Goal: Task Accomplishment & Management: Manage account settings

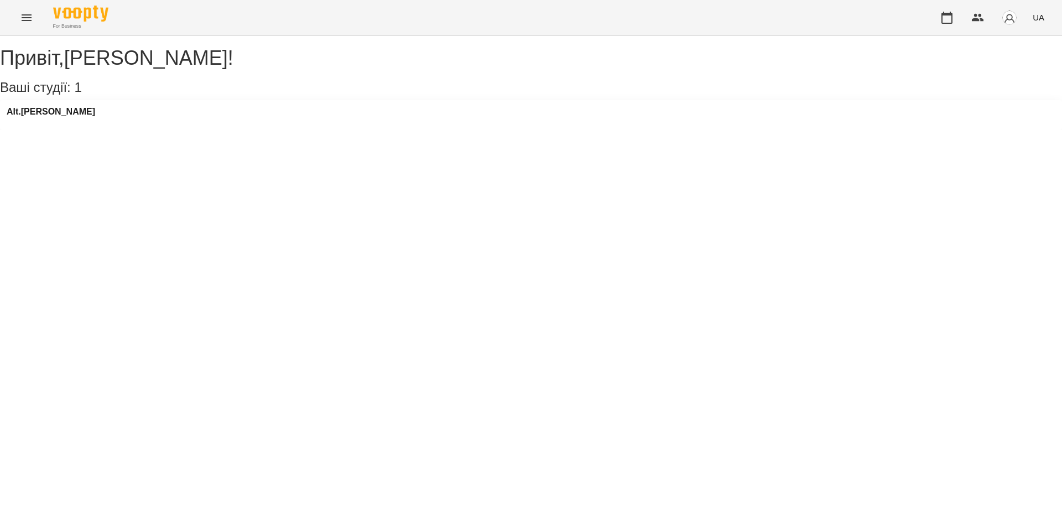
click at [240, 130] on div "Alt.[PERSON_NAME]" at bounding box center [531, 115] width 1062 height 30
click at [30, 117] on h3 "Alt.[PERSON_NAME]" at bounding box center [51, 112] width 88 height 10
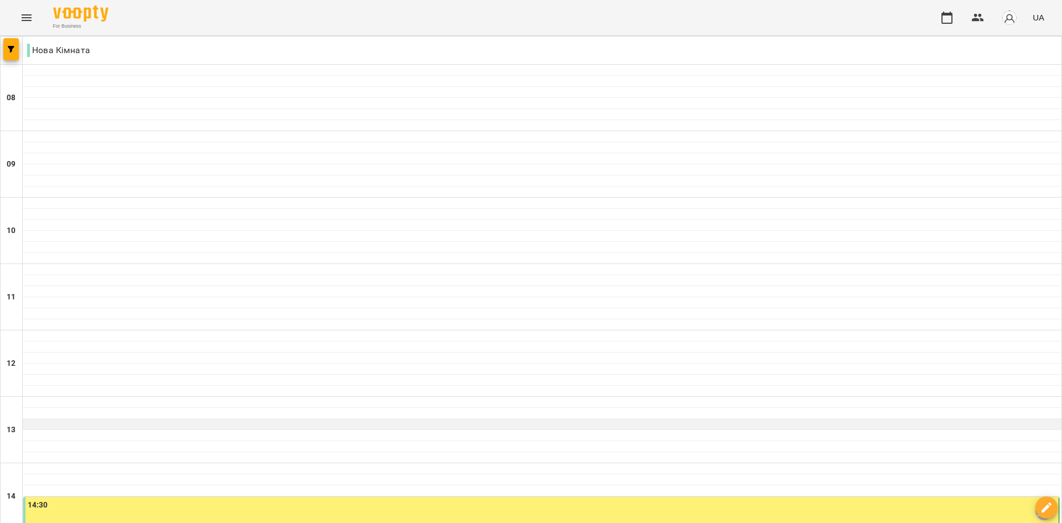
scroll to position [277, 0]
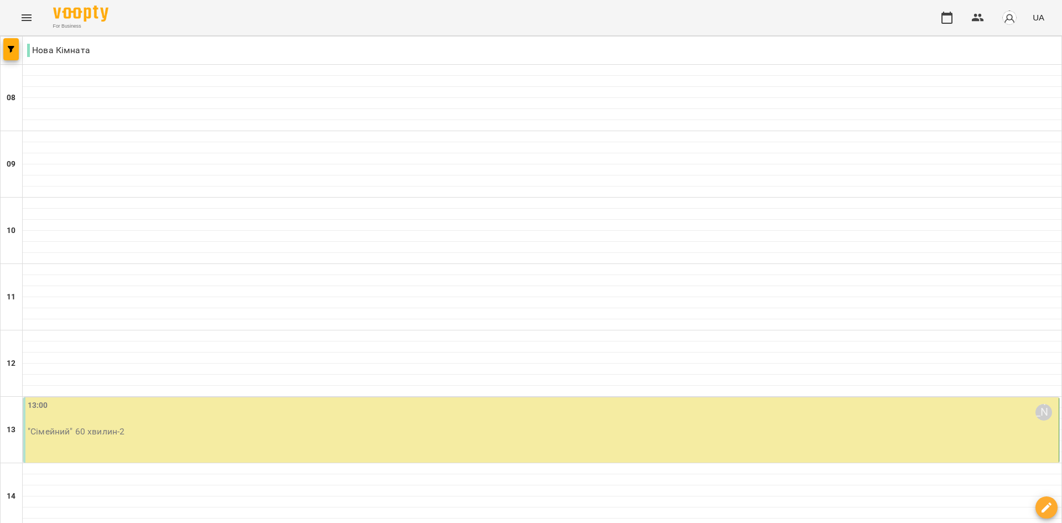
scroll to position [111, 0]
click at [330, 425] on p ""Сімейний" 60 хвилин - 2" at bounding box center [542, 431] width 1029 height 13
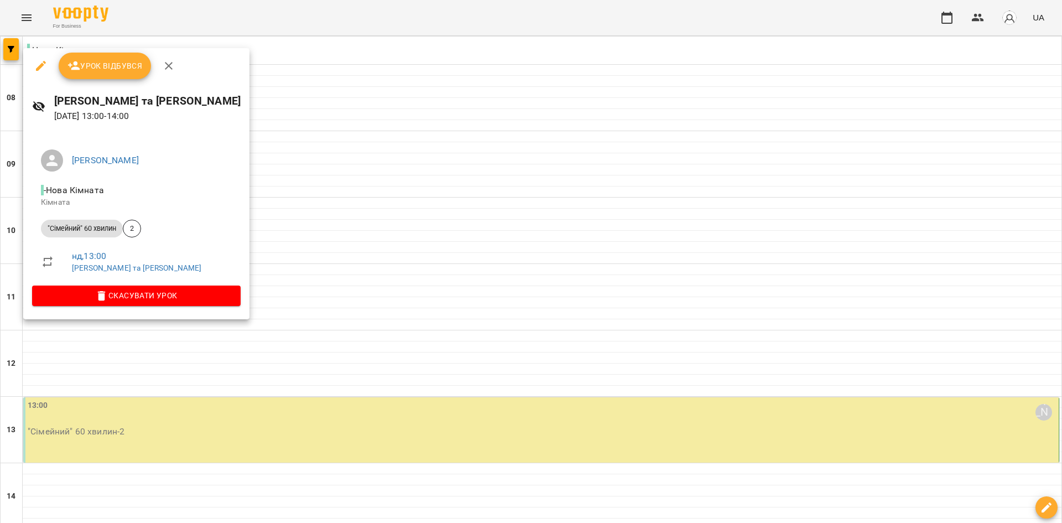
click at [103, 64] on span "Урок відбувся" at bounding box center [104, 65] width 75 height 13
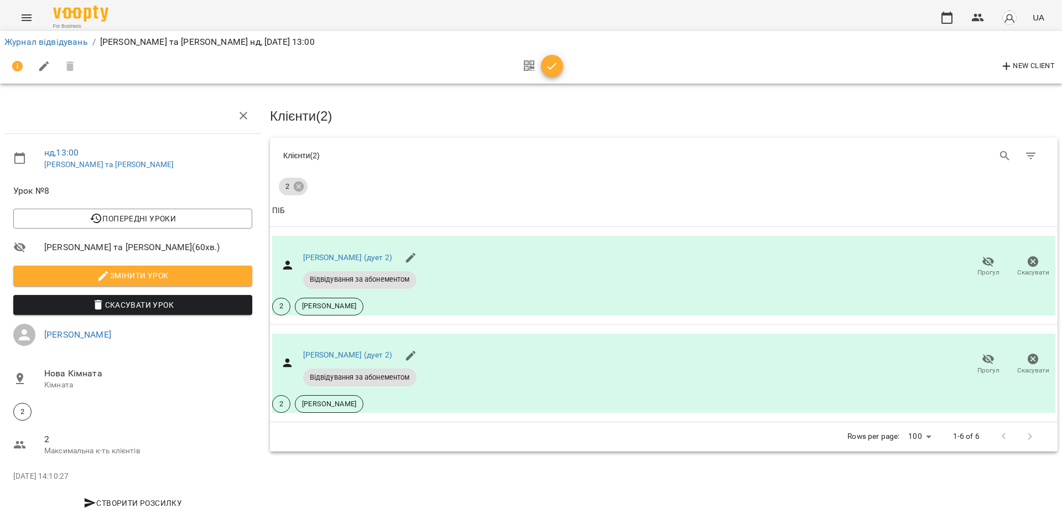
click at [559, 67] on span "button" at bounding box center [552, 66] width 22 height 13
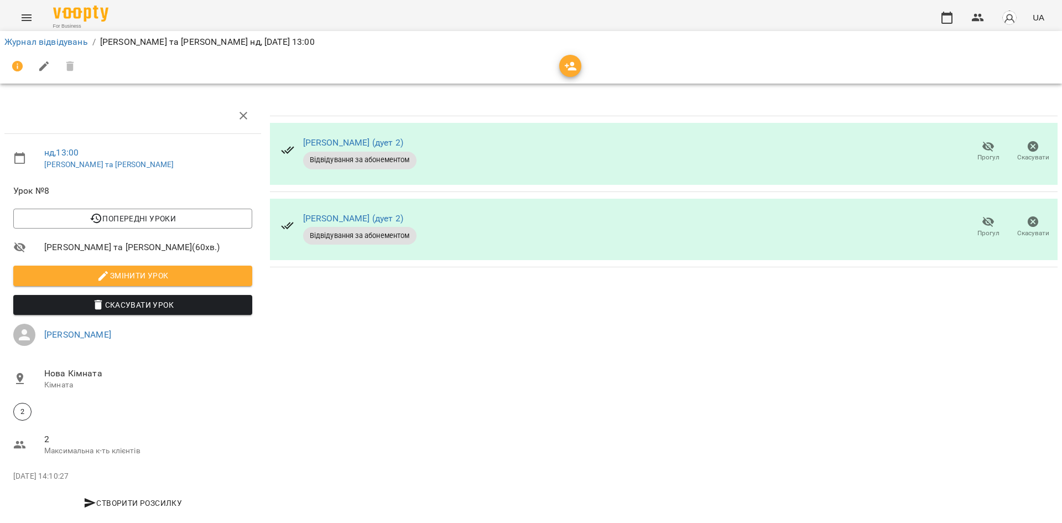
click at [71, 35] on div "Журнал відвідувань / [PERSON_NAME] та [PERSON_NAME], [DATE] 13:00" at bounding box center [530, 42] width 1057 height 18
click at [71, 42] on link "Журнал відвідувань" at bounding box center [46, 42] width 84 height 11
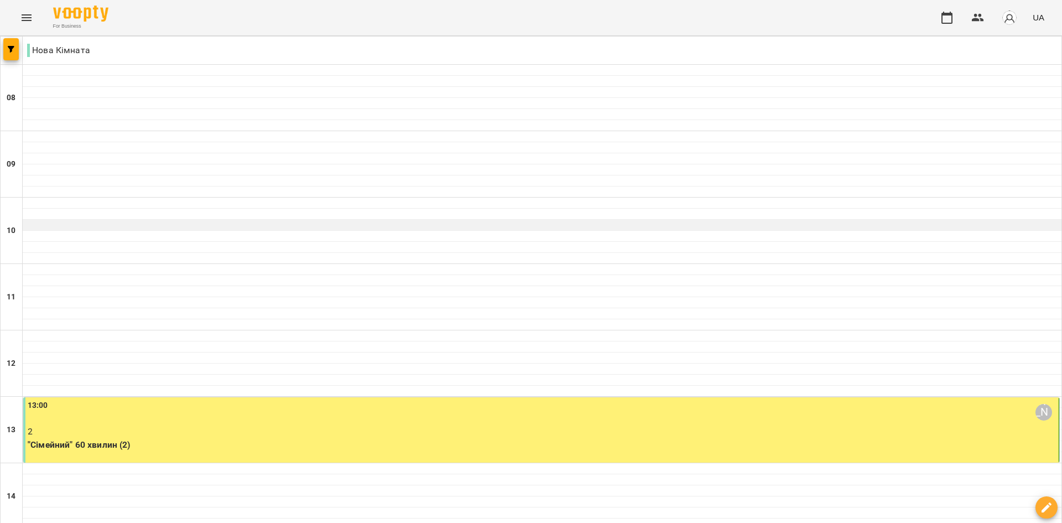
scroll to position [332, 0]
